Goal: Task Accomplishment & Management: Use online tool/utility

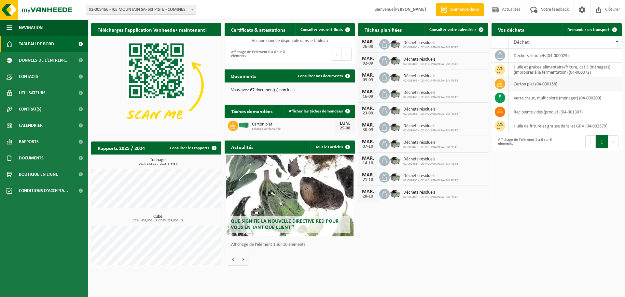
click at [520, 85] on td "carton plat (04-000158)" at bounding box center [565, 84] width 113 height 14
click at [503, 85] on icon at bounding box center [500, 83] width 7 height 7
click at [32, 42] on span "Tableau de bord" at bounding box center [36, 44] width 35 height 16
click at [308, 111] on span "Afficher les tâches demandées" at bounding box center [316, 111] width 54 height 4
